Goal: Navigation & Orientation: Find specific page/section

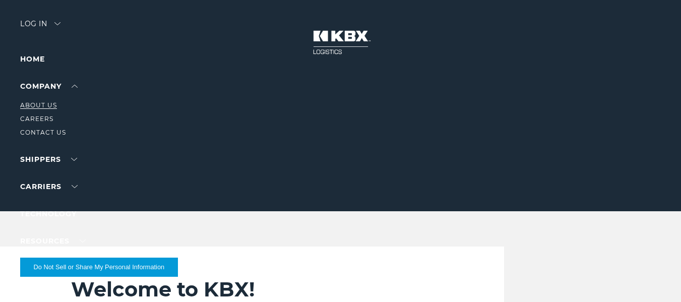
click at [46, 103] on link "About Us" at bounding box center [38, 105] width 37 height 8
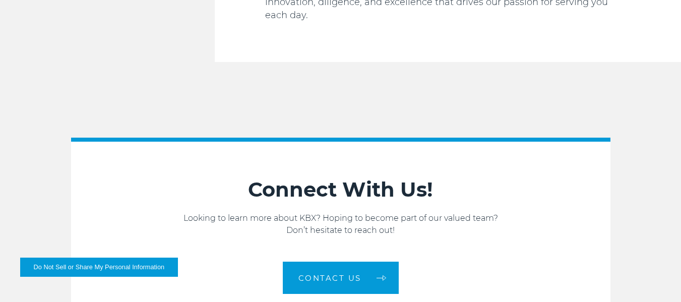
scroll to position [1411, 0]
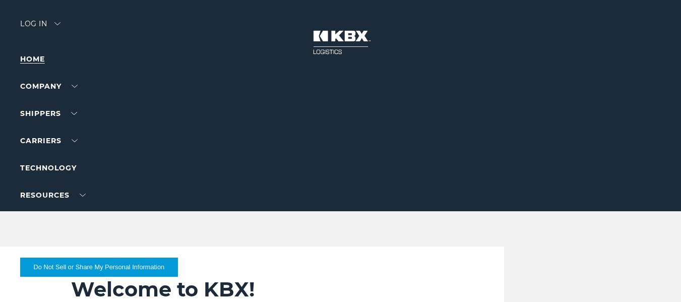
click at [43, 57] on link "Home" at bounding box center [32, 58] width 25 height 9
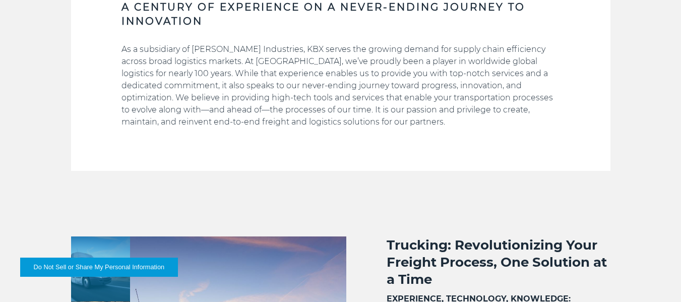
scroll to position [554, 0]
